Goal: Obtain resource: Obtain resource

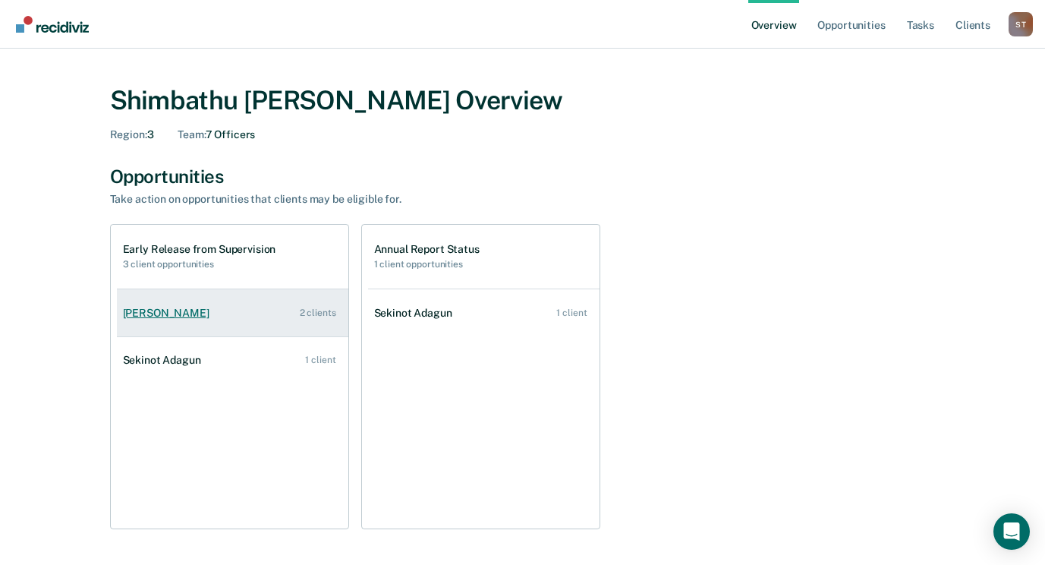
click at [193, 307] on div "[PERSON_NAME]" at bounding box center [169, 313] width 93 height 13
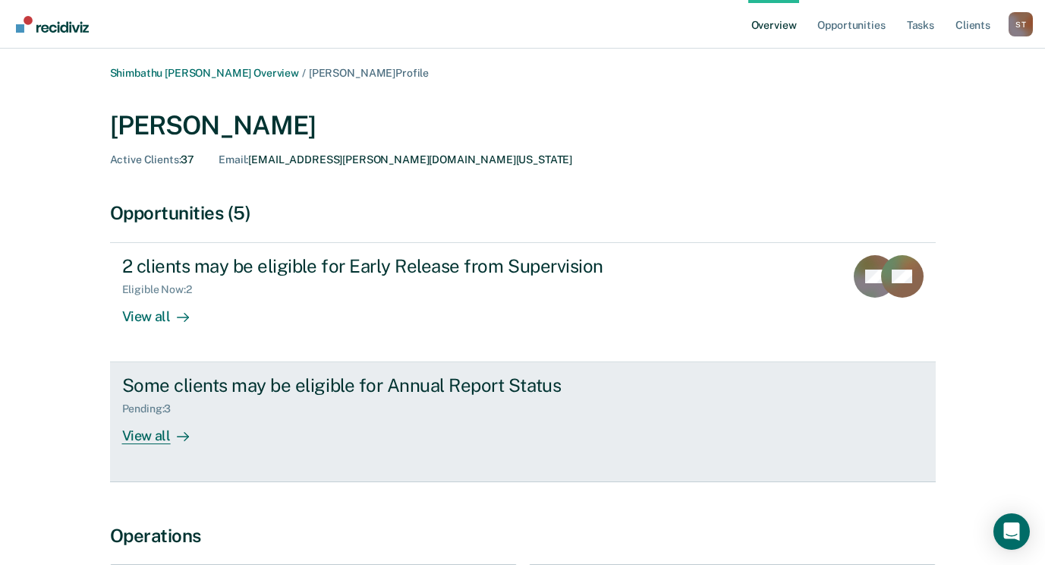
click at [147, 437] on div "View all" at bounding box center [164, 430] width 85 height 30
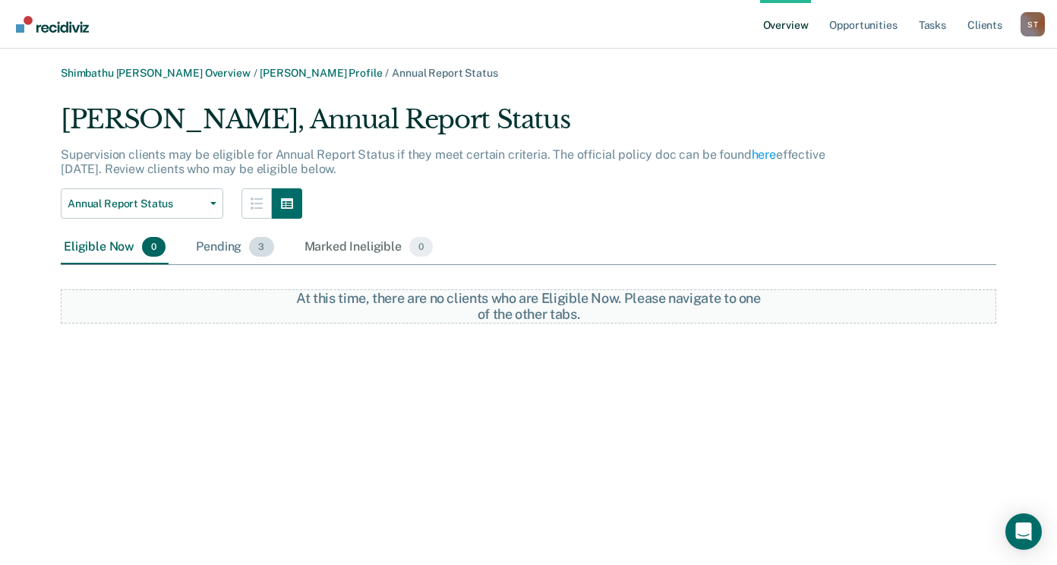
click at [216, 247] on div "Pending 3" at bounding box center [234, 247] width 83 height 33
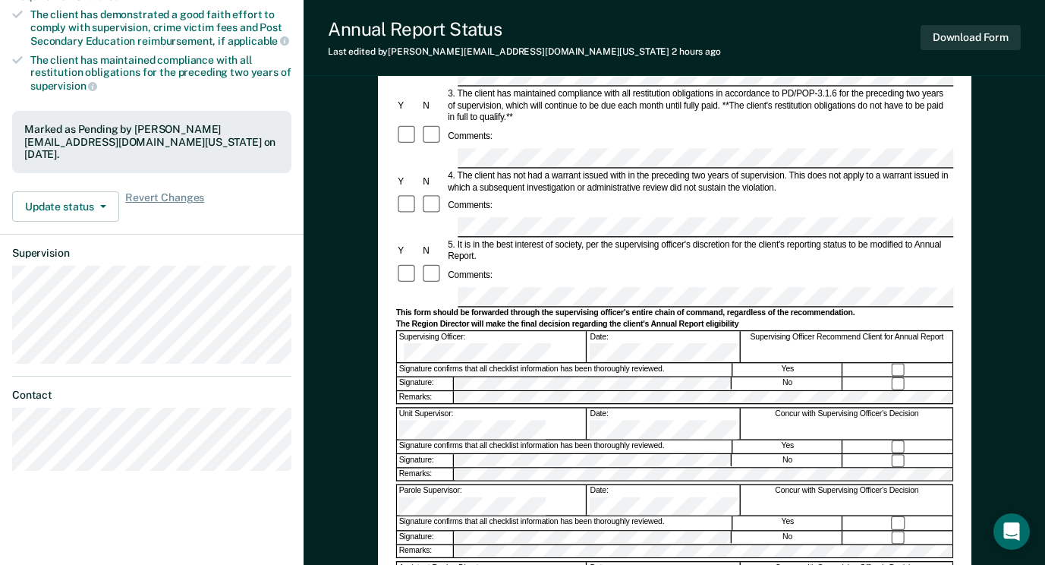
scroll to position [304, 0]
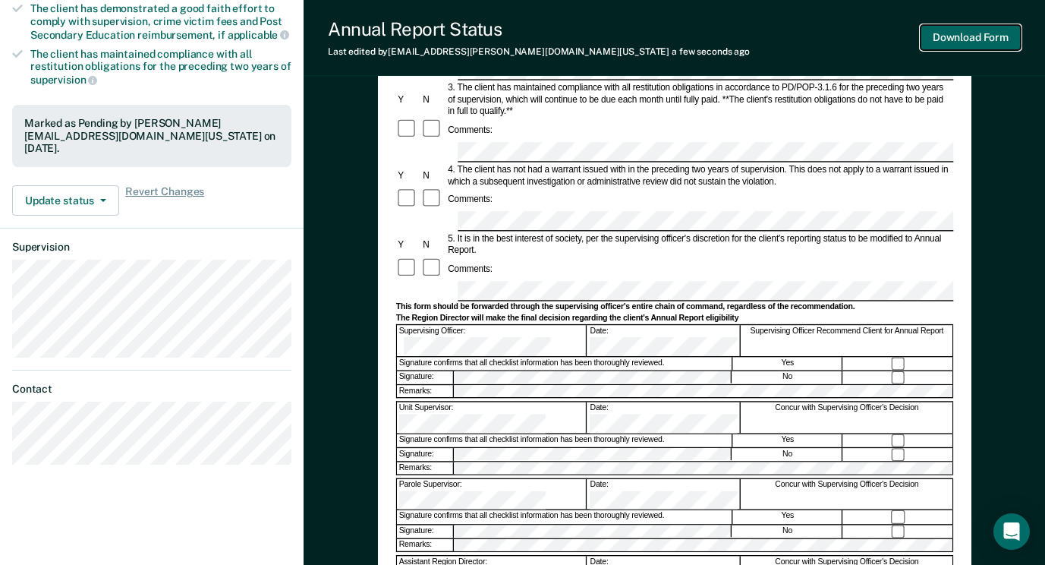
click at [943, 36] on button "Download Form" at bounding box center [971, 37] width 100 height 25
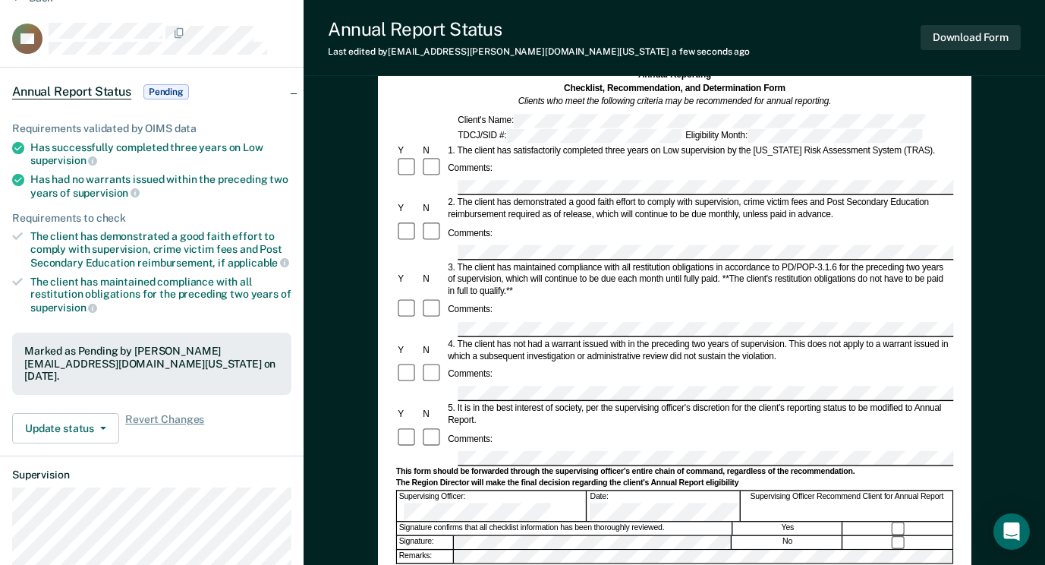
scroll to position [0, 0]
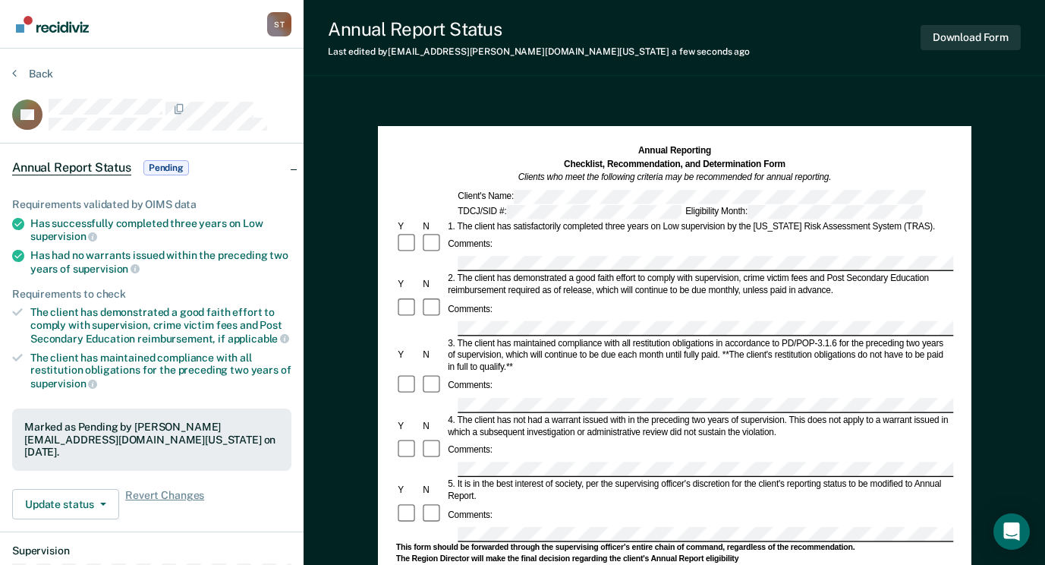
click at [52, 23] on img "Go to Recidiviz Home" at bounding box center [52, 24] width 73 height 17
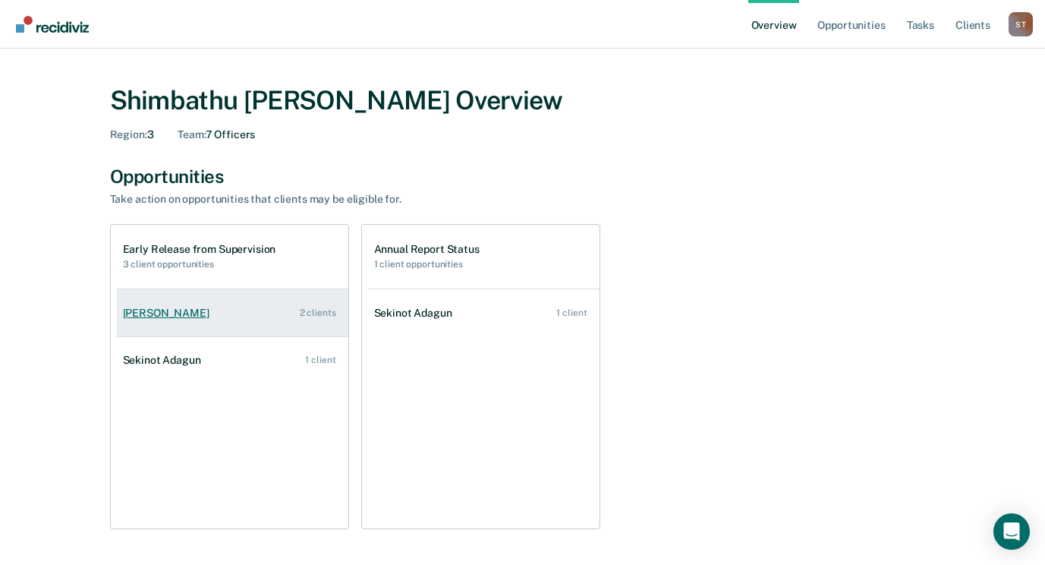
click at [184, 301] on link "Dontavius Chambers 2 clients" at bounding box center [232, 312] width 231 height 43
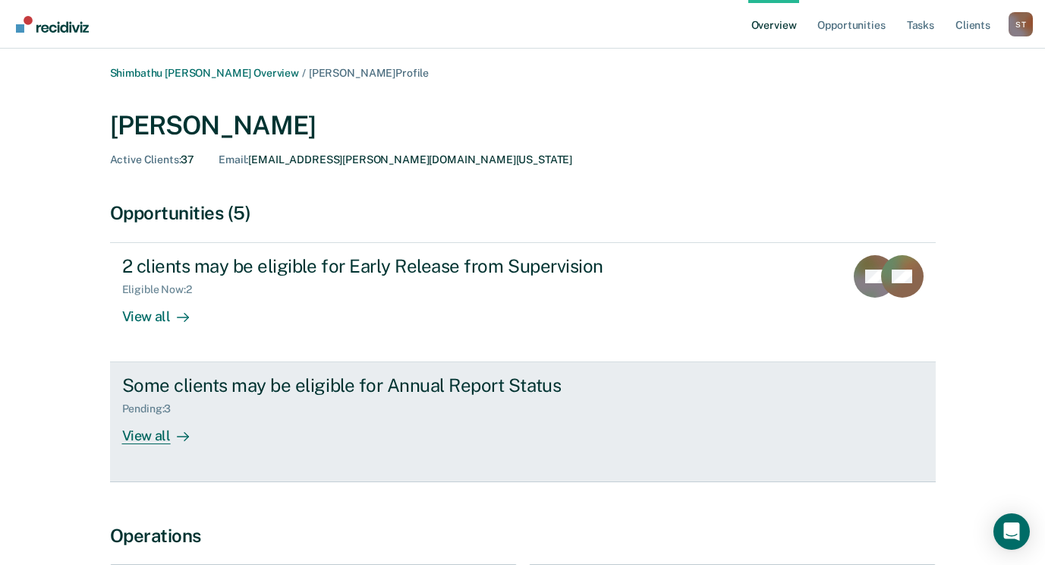
click at [159, 435] on div "View all" at bounding box center [164, 430] width 85 height 30
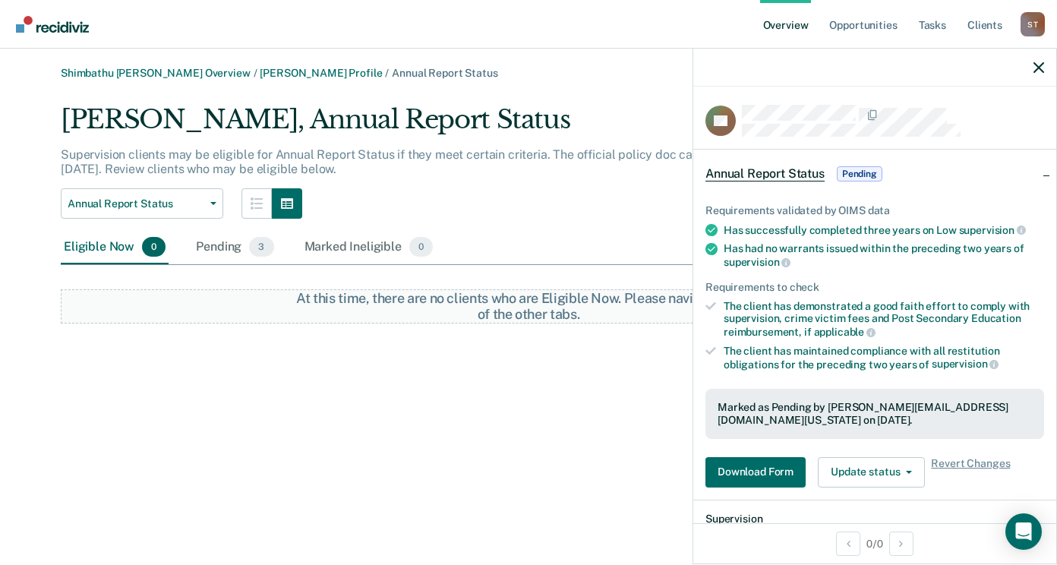
click at [1049, 68] on div at bounding box center [874, 68] width 363 height 38
click at [1041, 70] on icon "button" at bounding box center [1038, 67] width 11 height 11
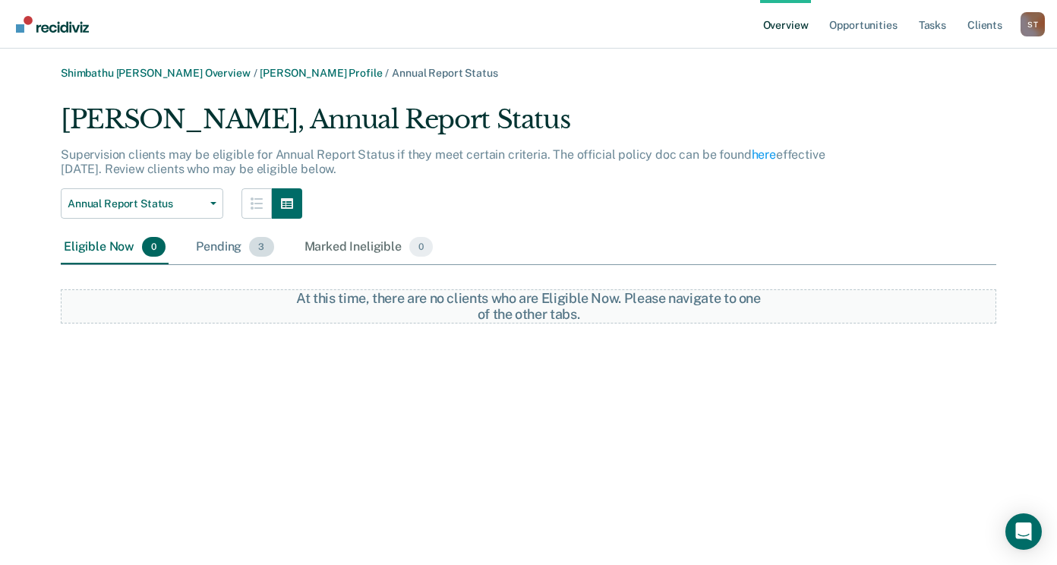
click at [206, 249] on div "Pending 3" at bounding box center [234, 247] width 83 height 33
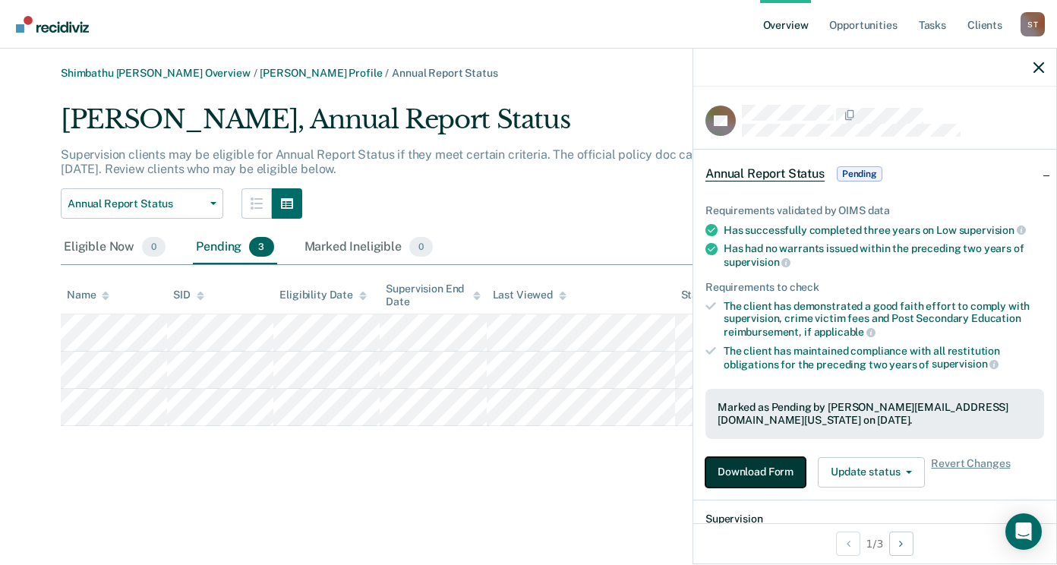
click at [766, 472] on button "Download Form" at bounding box center [755, 472] width 100 height 30
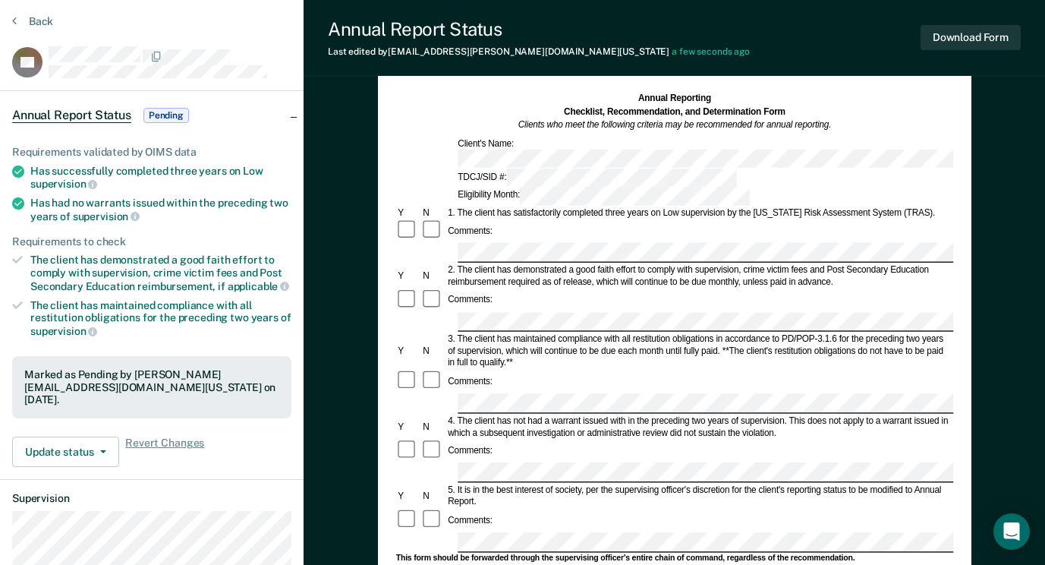
scroll to position [76, 0]
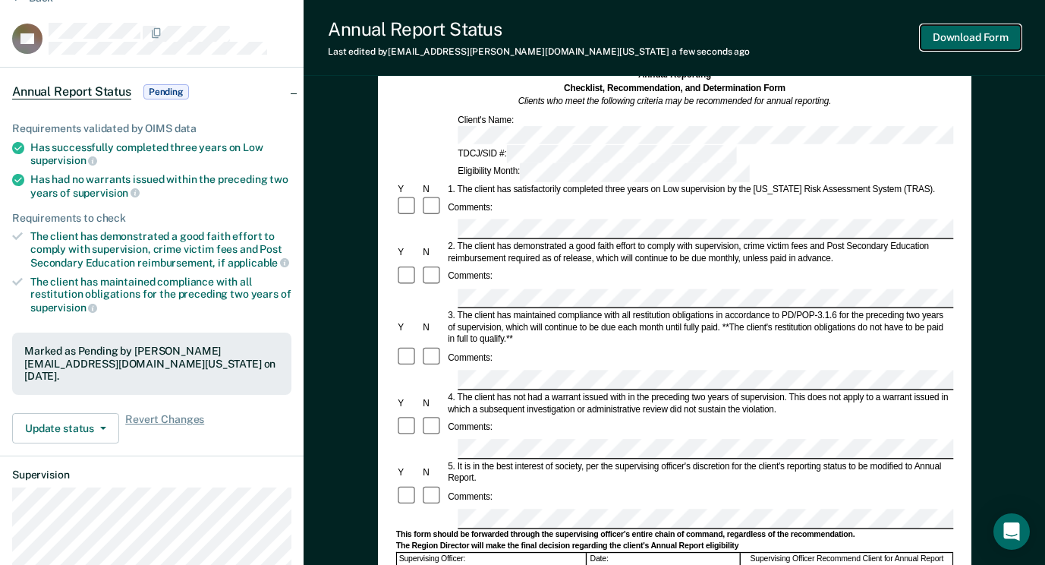
click at [945, 34] on button "Download Form" at bounding box center [971, 37] width 100 height 25
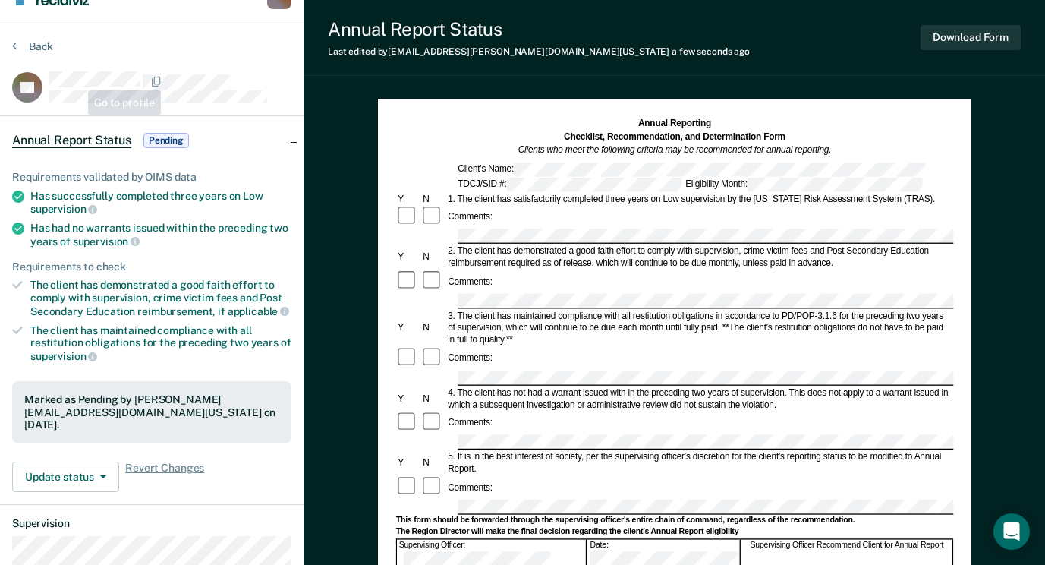
scroll to position [0, 0]
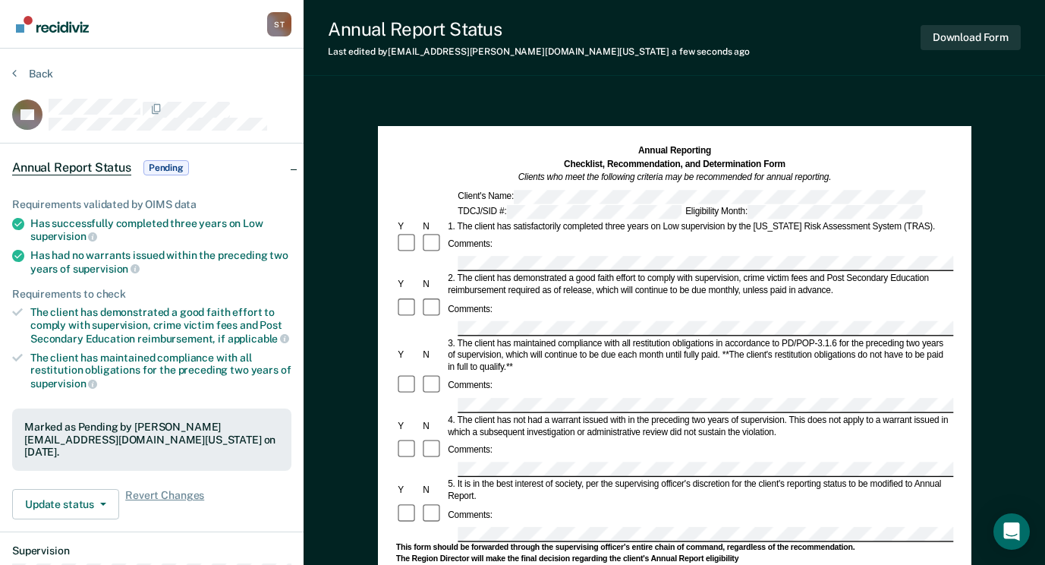
click at [49, 30] on img "Go to Recidiviz Home" at bounding box center [52, 24] width 73 height 17
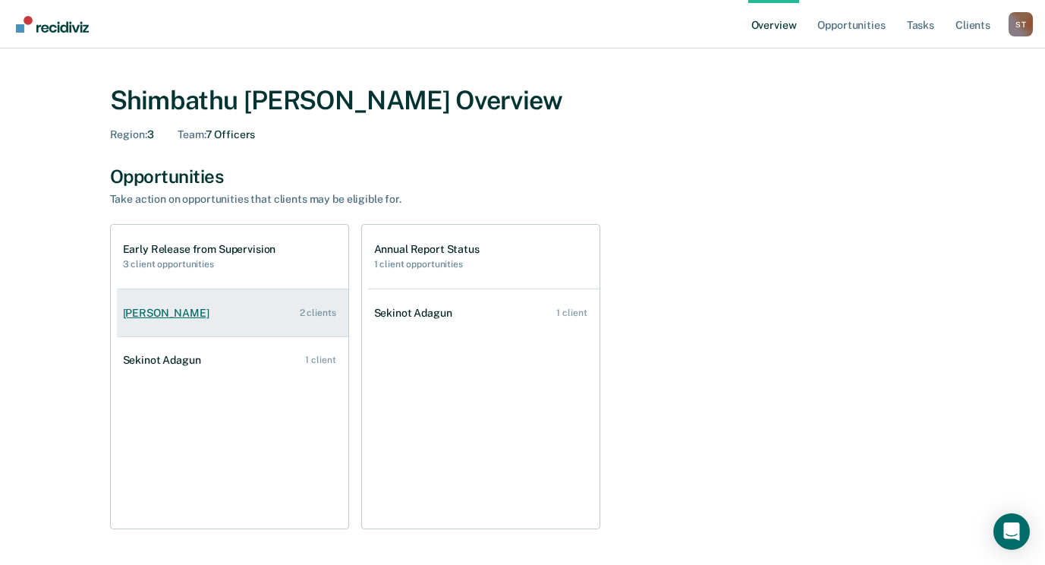
click at [172, 317] on div "Dontavius Chambers" at bounding box center [169, 313] width 93 height 13
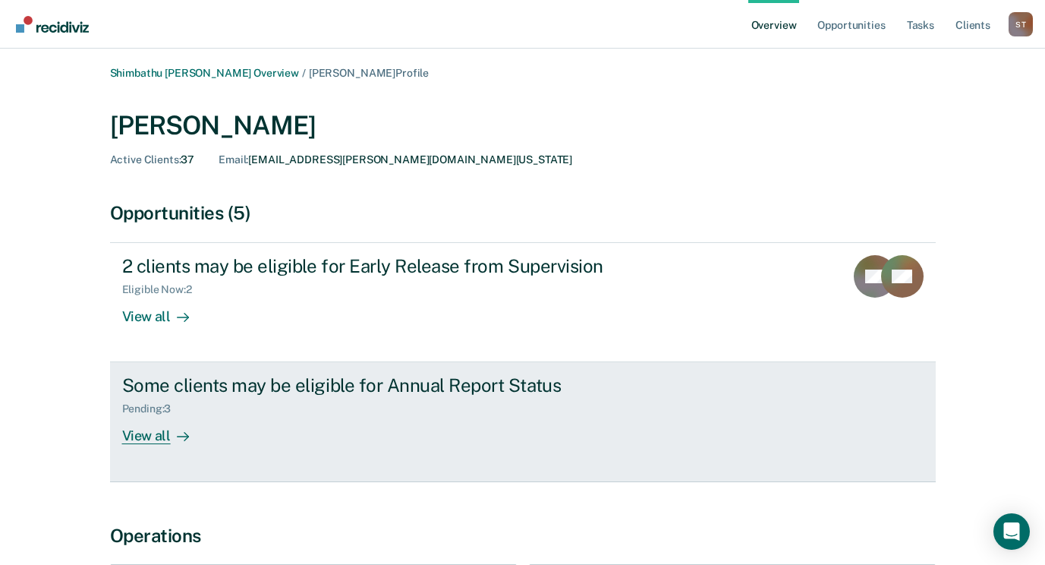
click at [156, 434] on div "View all" at bounding box center [164, 430] width 85 height 30
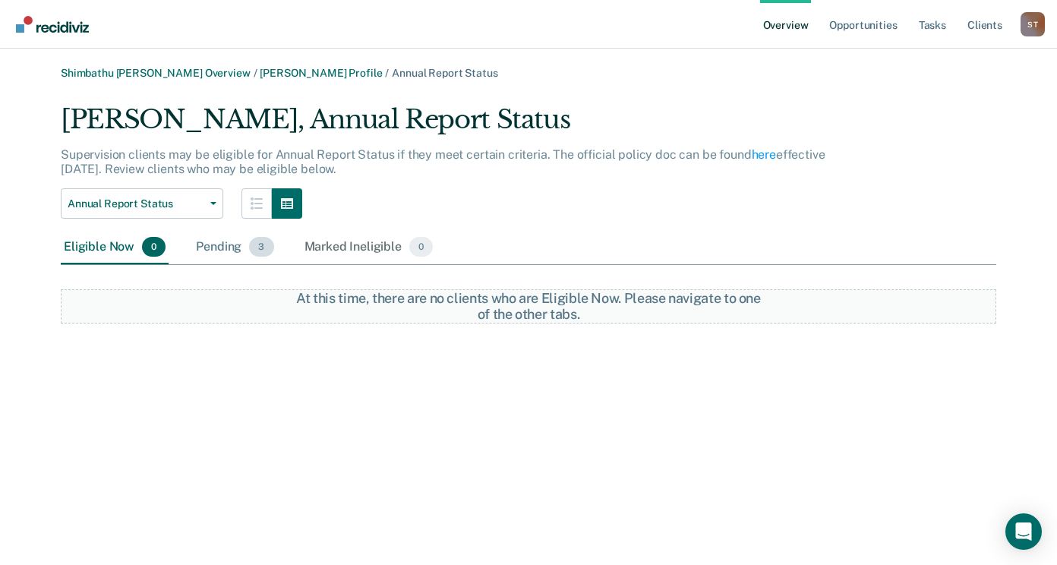
click at [232, 245] on div "Pending 3" at bounding box center [234, 247] width 83 height 33
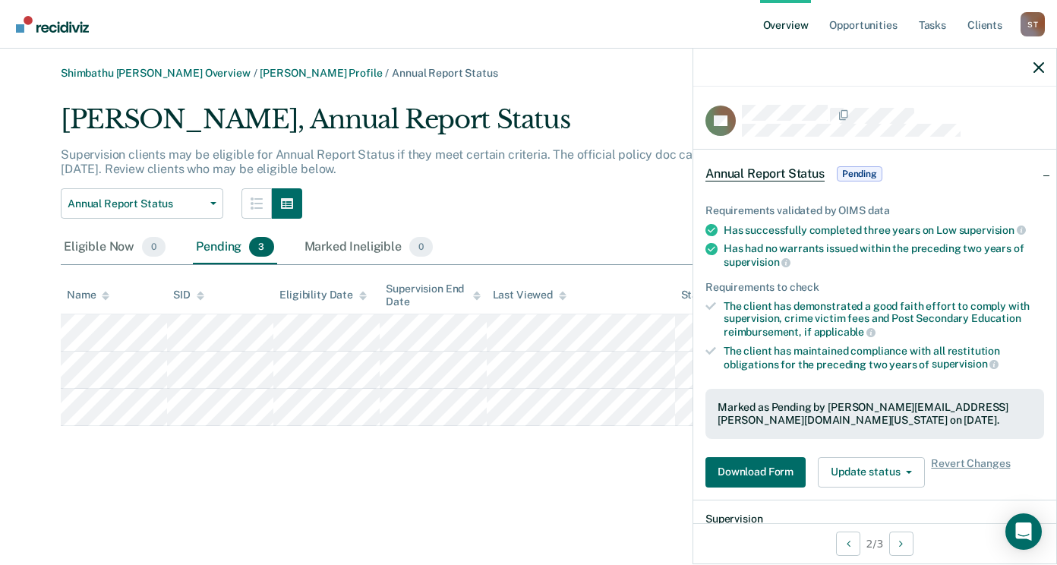
click at [741, 452] on div "Requirements validated by OIMS data Has successfully completed three years on L…" at bounding box center [874, 340] width 363 height 320
click at [743, 461] on button "Download Form" at bounding box center [755, 472] width 100 height 30
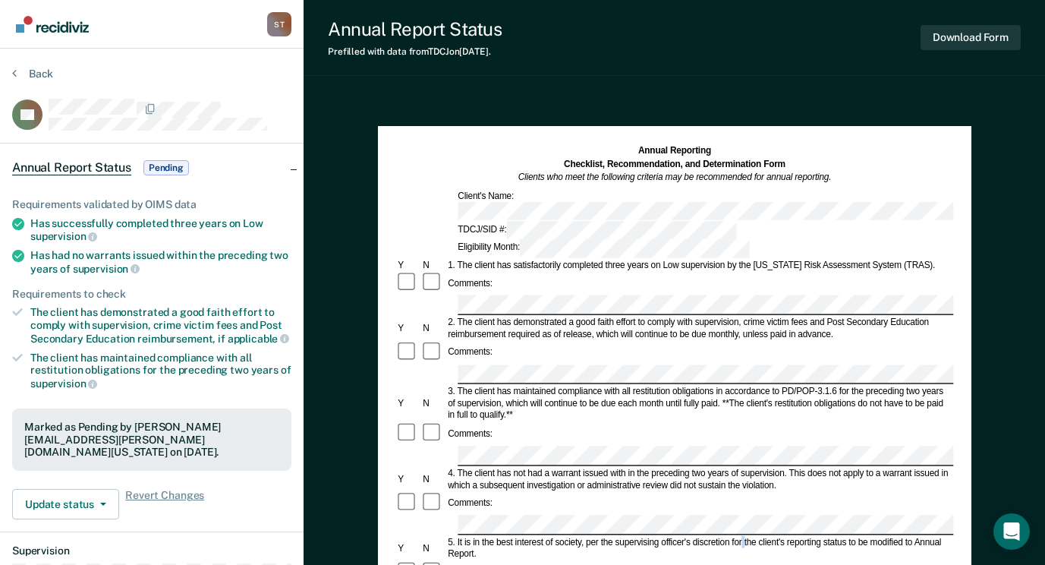
click at [743, 536] on div "5. It is in the best interest of society, per the supervising officer's discret…" at bounding box center [700, 548] width 508 height 24
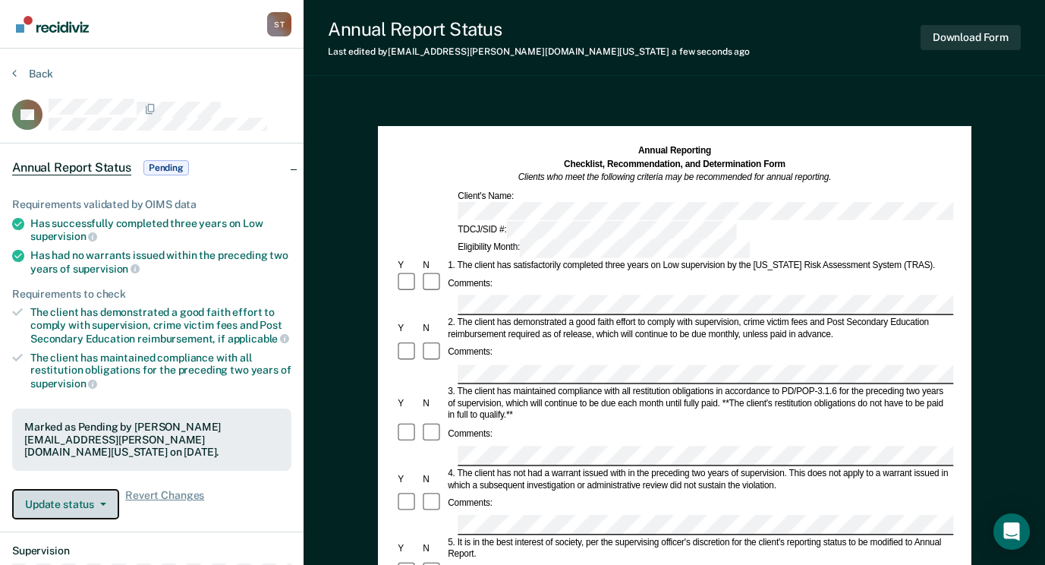
click at [105, 502] on icon "button" at bounding box center [103, 503] width 6 height 3
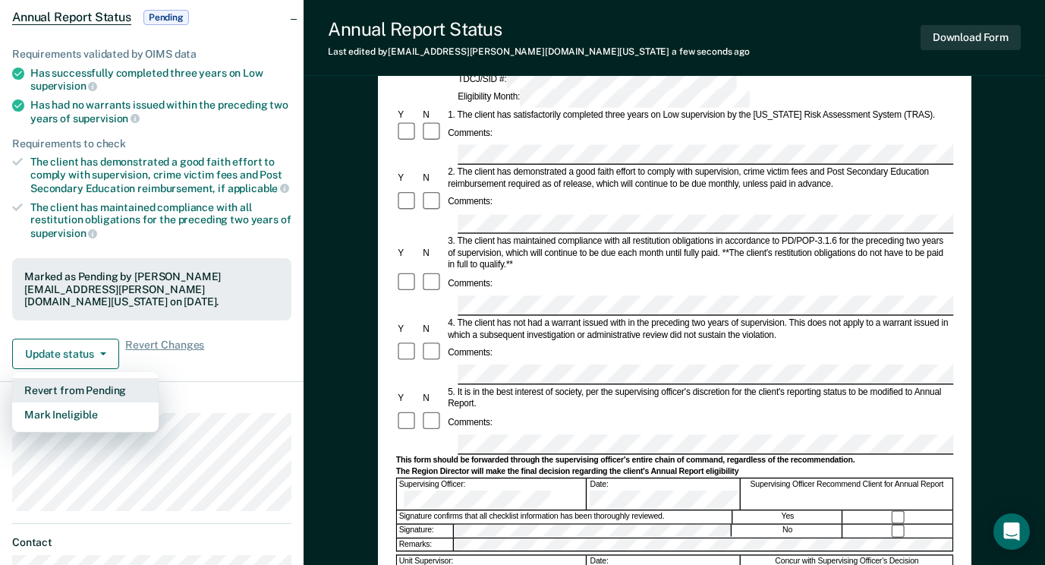
scroll to position [152, 0]
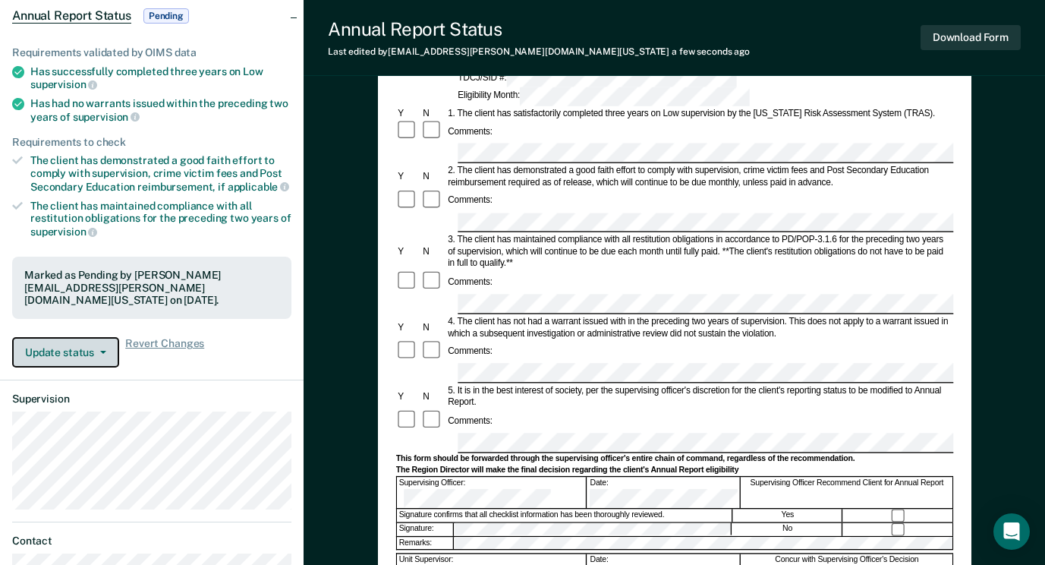
click at [106, 348] on button "Update status" at bounding box center [65, 352] width 107 height 30
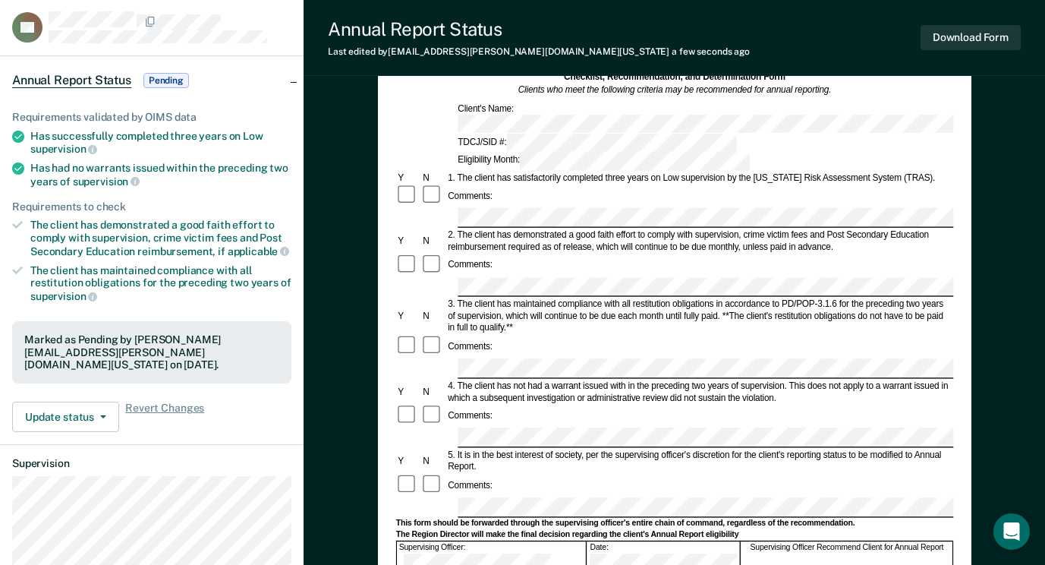
scroll to position [0, 0]
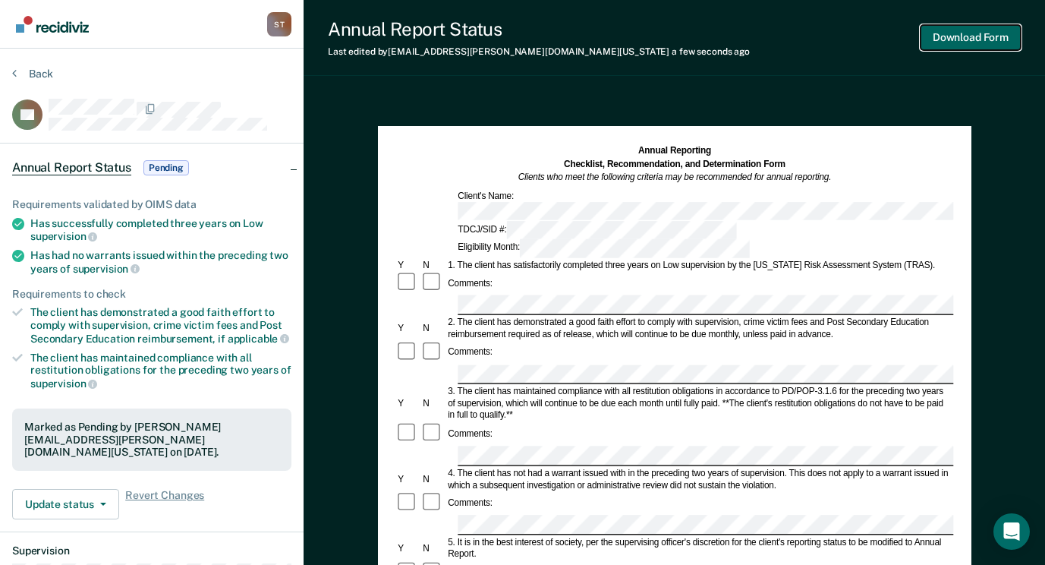
click at [980, 36] on button "Download Form" at bounding box center [971, 37] width 100 height 25
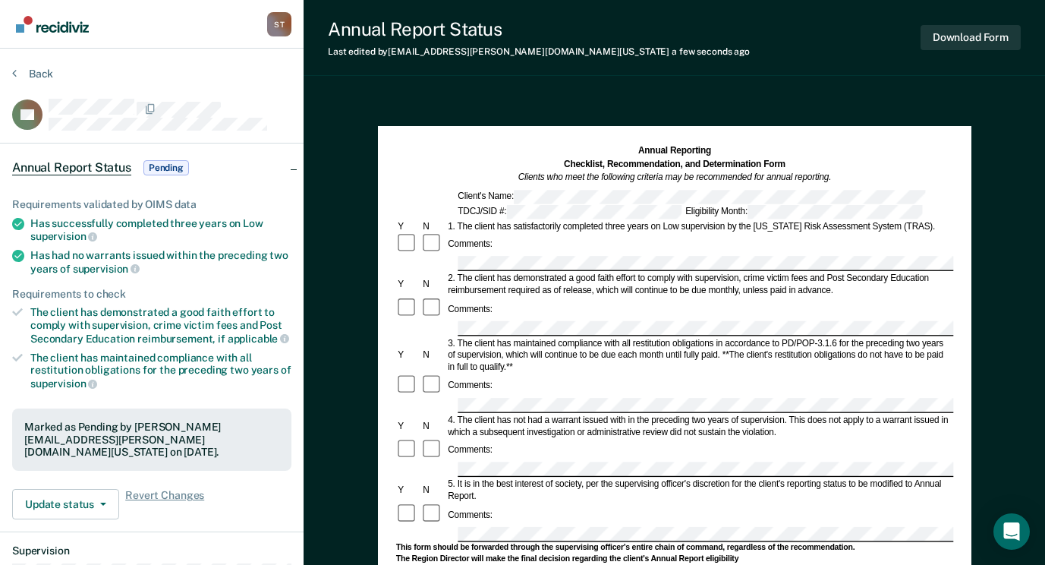
click at [46, 27] on img "Go to Recidiviz Home" at bounding box center [52, 24] width 73 height 17
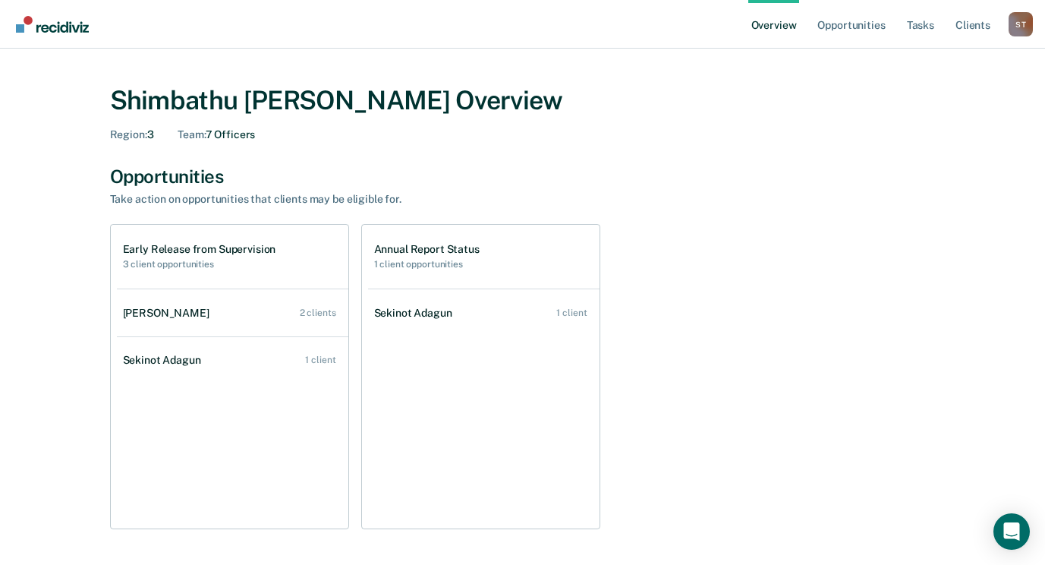
click at [177, 250] on h1 "Early Release from Supervision" at bounding box center [199, 249] width 153 height 13
click at [181, 266] on h2 "3 client opportunities" at bounding box center [199, 264] width 153 height 11
click at [157, 266] on h2 "3 client opportunities" at bounding box center [199, 264] width 153 height 11
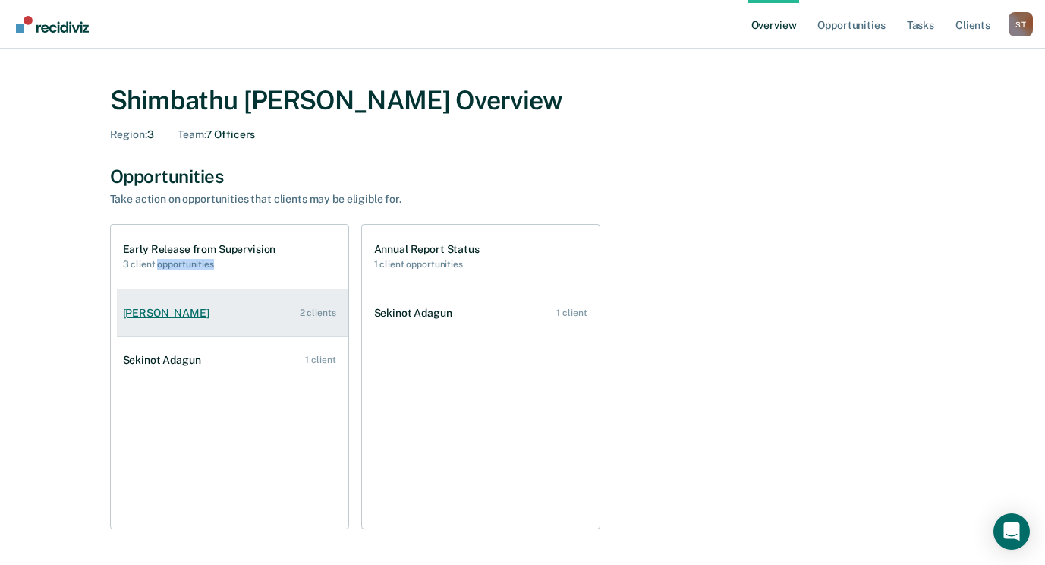
drag, startPoint x: 157, startPoint y: 266, endPoint x: 181, endPoint y: 309, distance: 49.6
click at [181, 309] on div "Dontavius Chambers" at bounding box center [169, 313] width 93 height 13
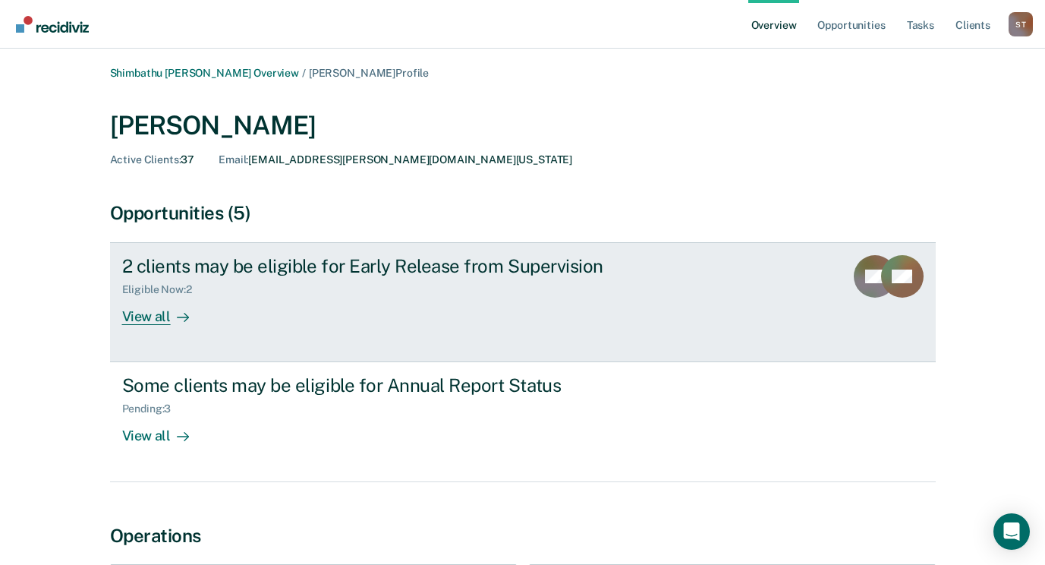
click at [153, 291] on div "Eligible Now : 2" at bounding box center [163, 289] width 82 height 13
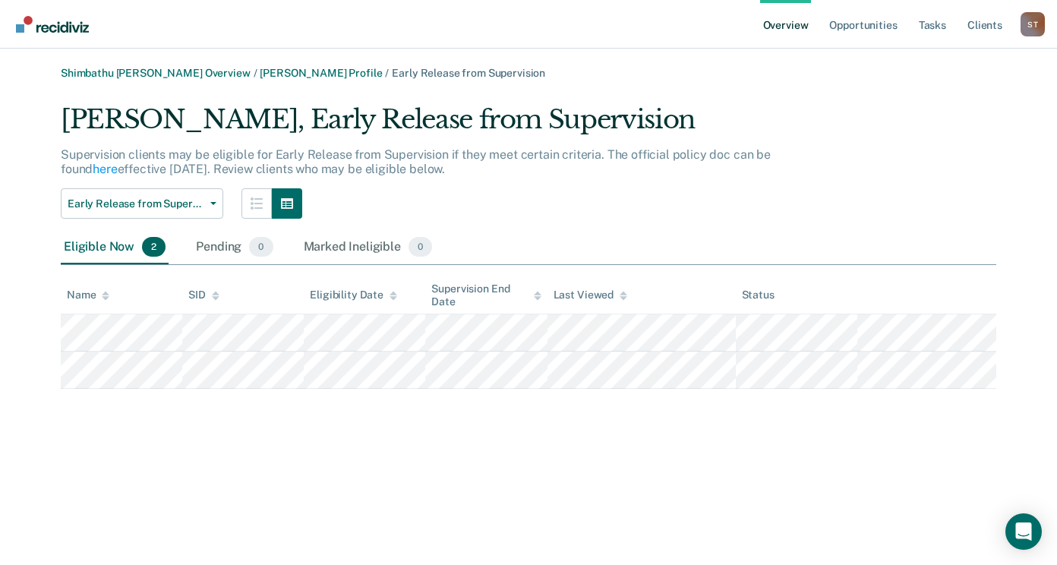
click at [70, 22] on img "Go to Recidiviz Home" at bounding box center [52, 24] width 73 height 17
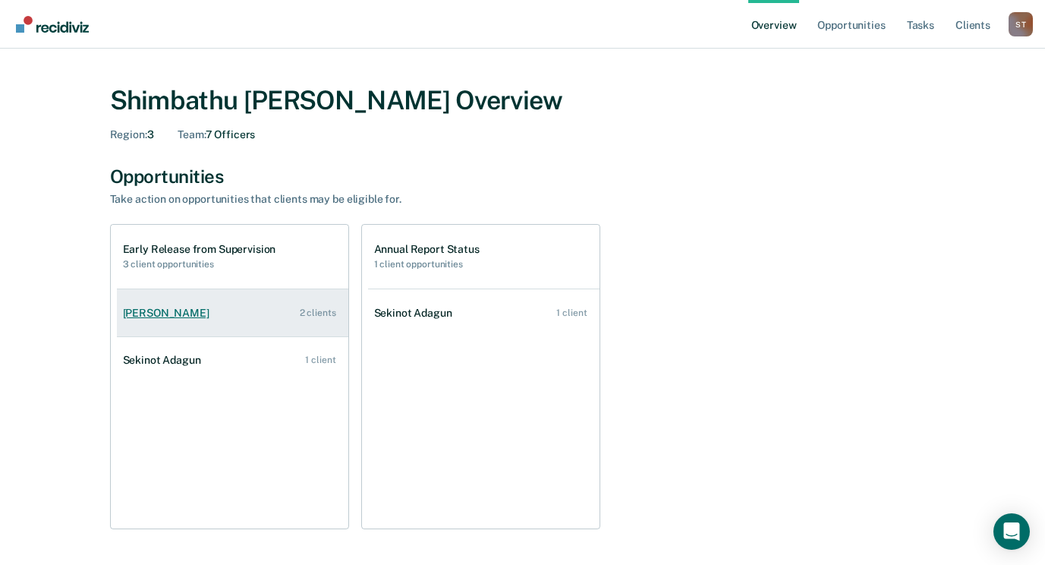
click at [187, 313] on div "Dontavius Chambers" at bounding box center [169, 313] width 93 height 13
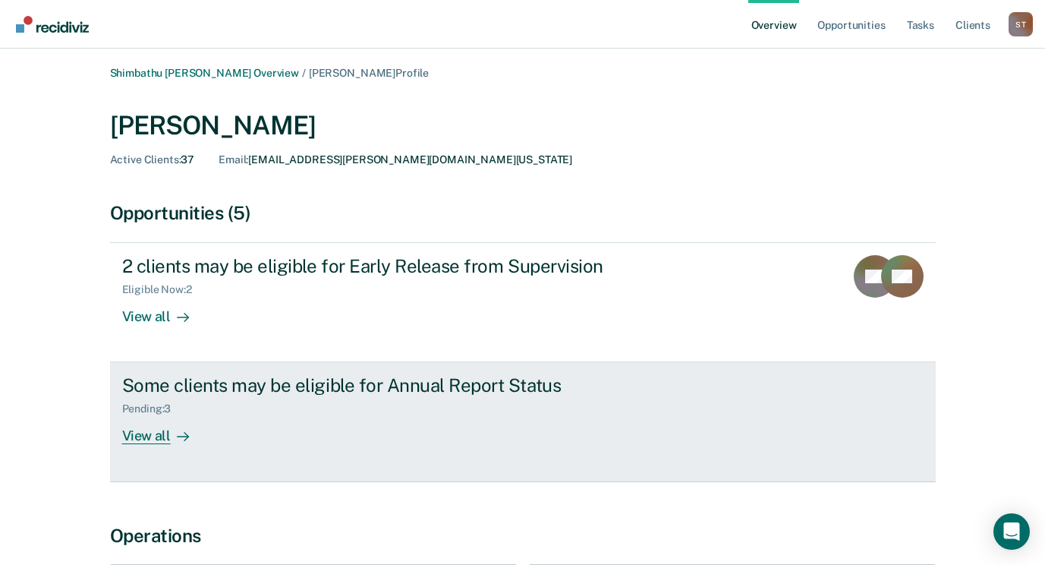
click at [152, 431] on div "View all" at bounding box center [164, 430] width 85 height 30
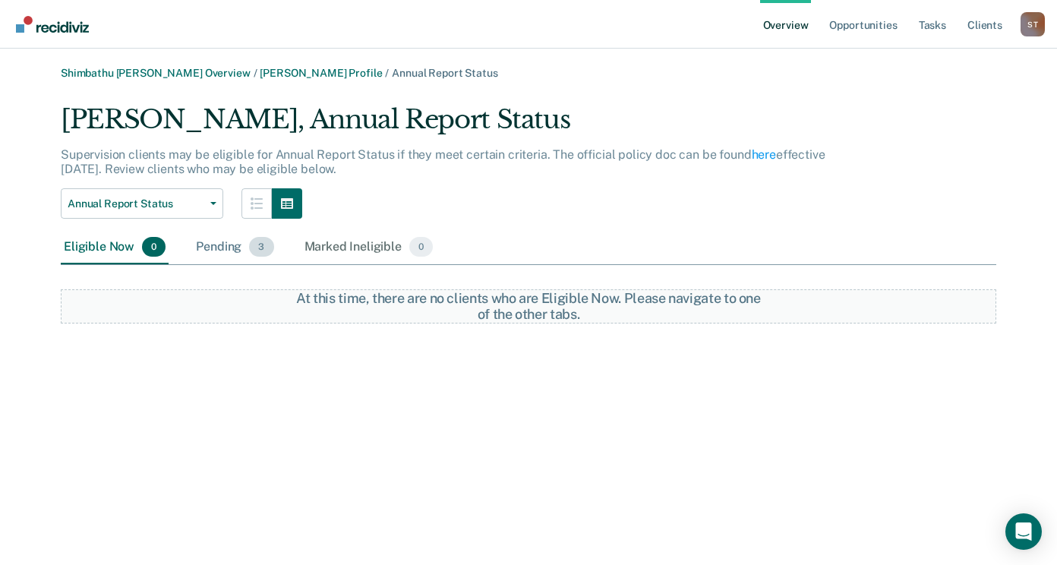
click at [253, 246] on span "3" at bounding box center [261, 247] width 24 height 20
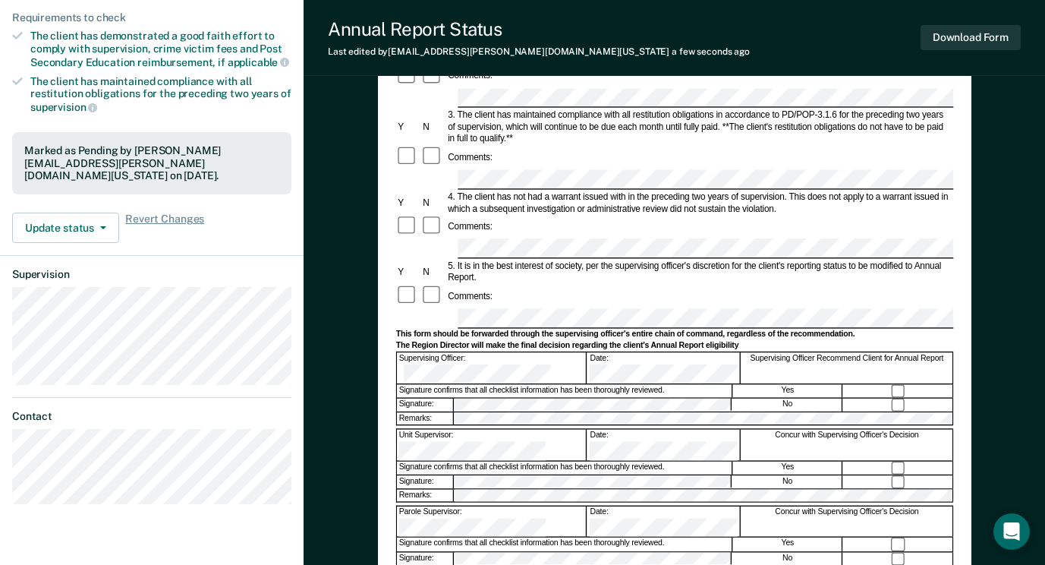
scroll to position [380, 0]
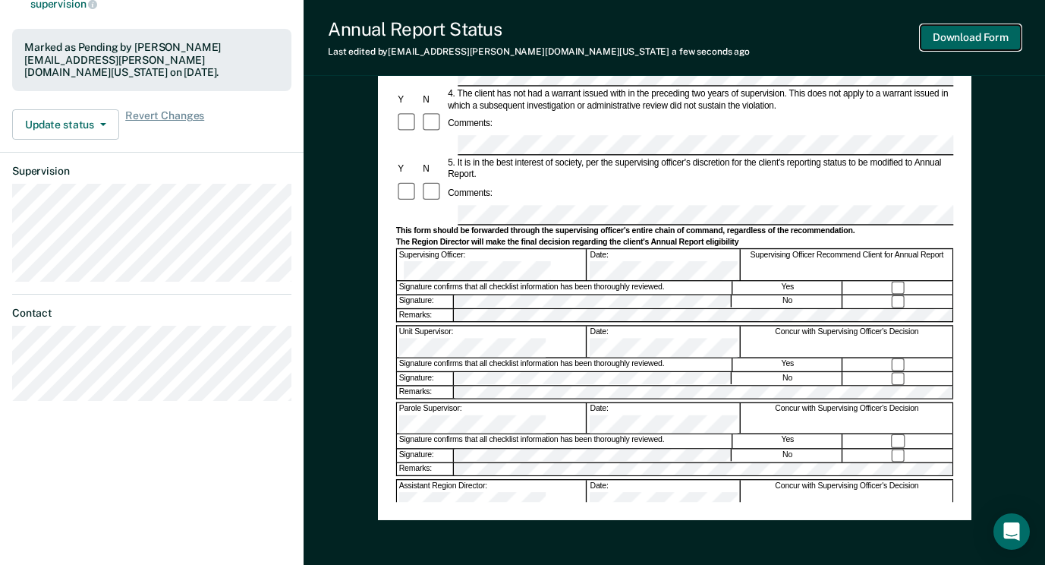
click at [949, 35] on button "Download Form" at bounding box center [971, 37] width 100 height 25
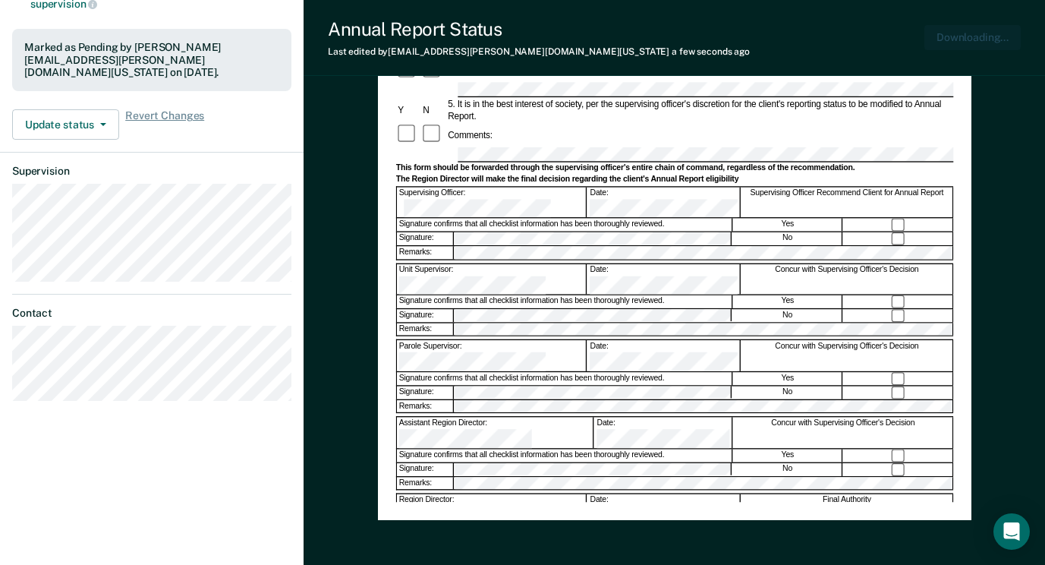
scroll to position [0, 0]
